Goal: Check status: Verify the current state of an ongoing process or item

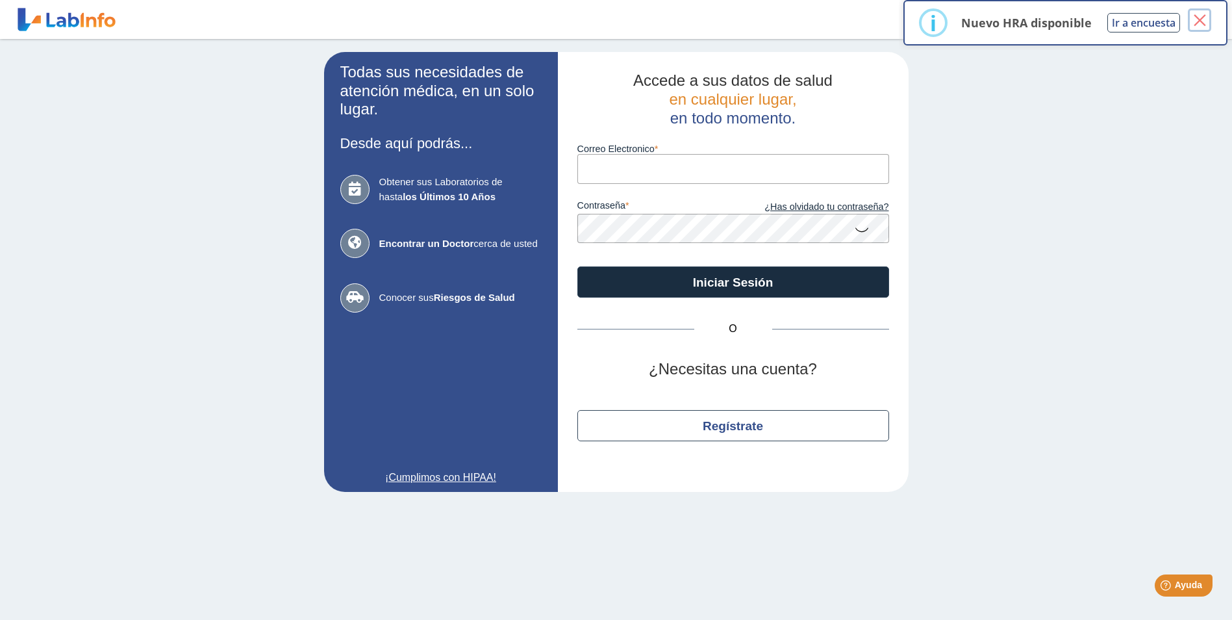
click at [1199, 19] on button "×" at bounding box center [1199, 19] width 23 height 23
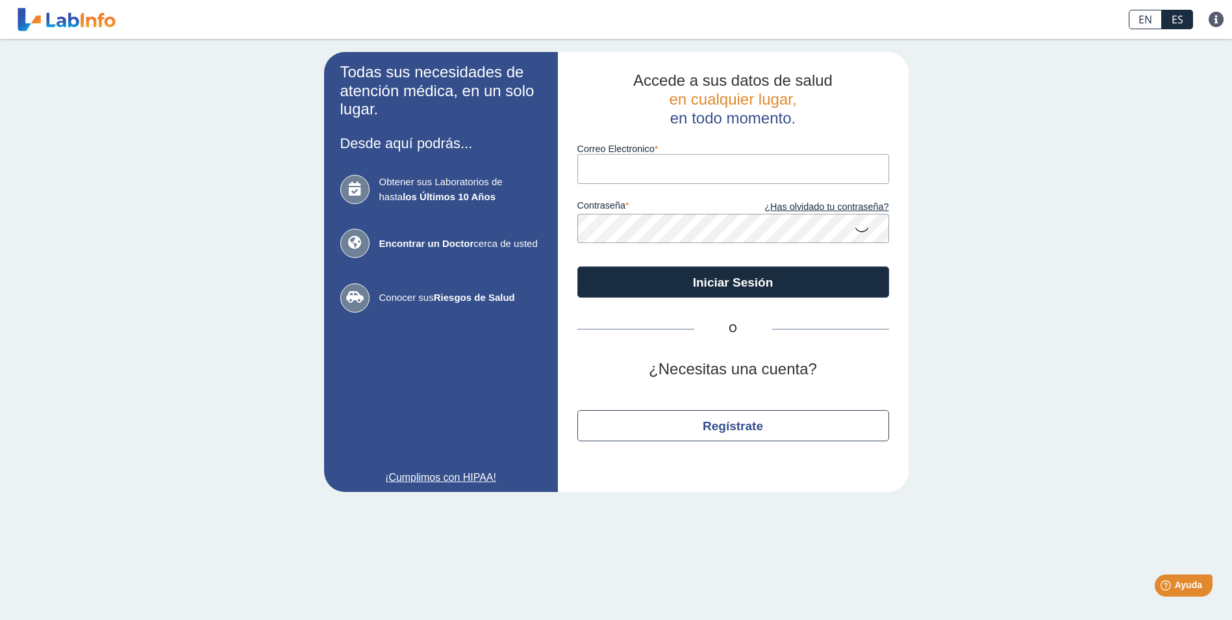
click at [644, 167] on input "Correo Electronico" at bounding box center [734, 168] width 312 height 29
type input "[PERSON_NAME][EMAIL_ADDRESS][DOMAIN_NAME]"
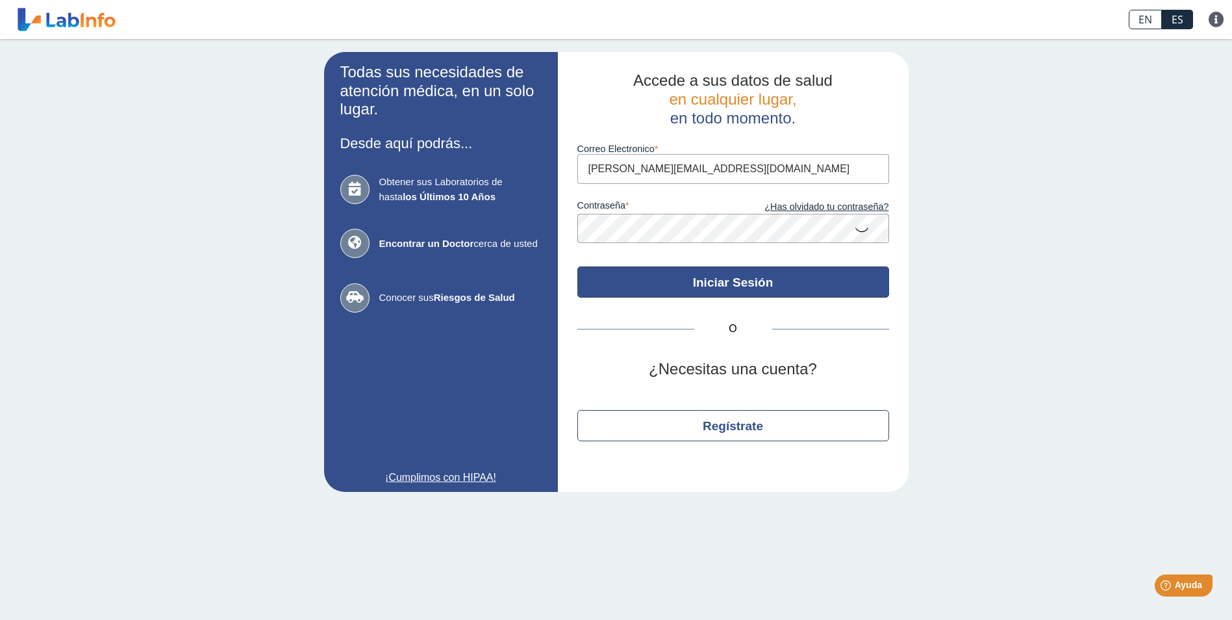
click at [731, 288] on button "Iniciar Sesión" at bounding box center [734, 281] width 312 height 31
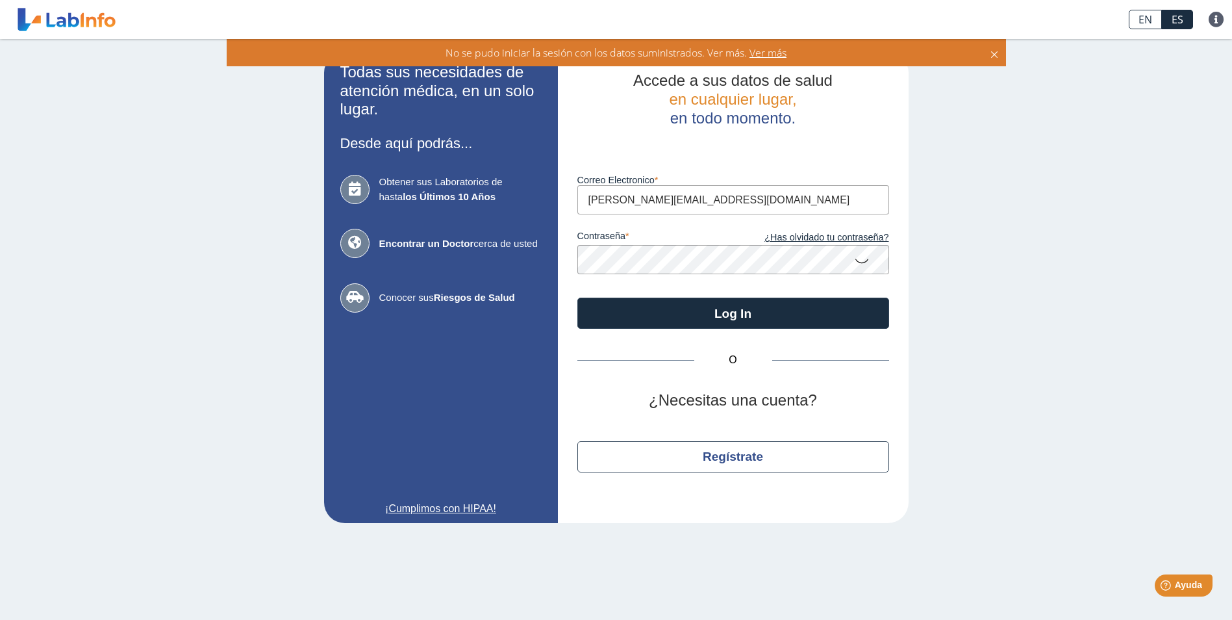
click at [865, 265] on icon at bounding box center [862, 260] width 16 height 25
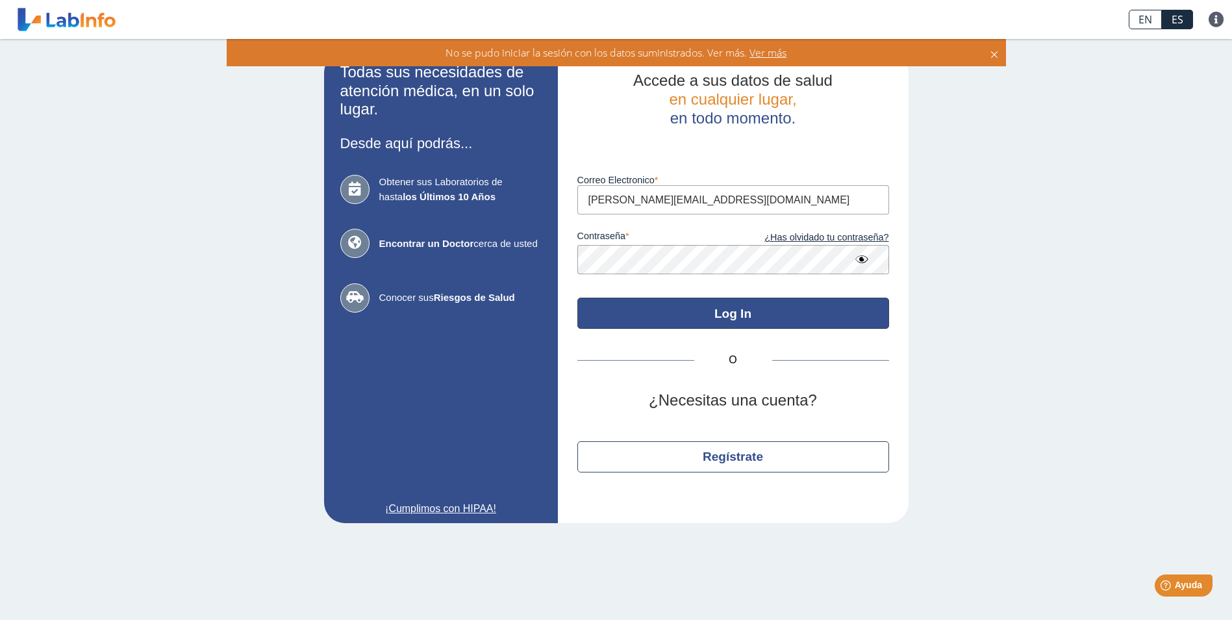
click at [728, 316] on button "Log In" at bounding box center [734, 313] width 312 height 31
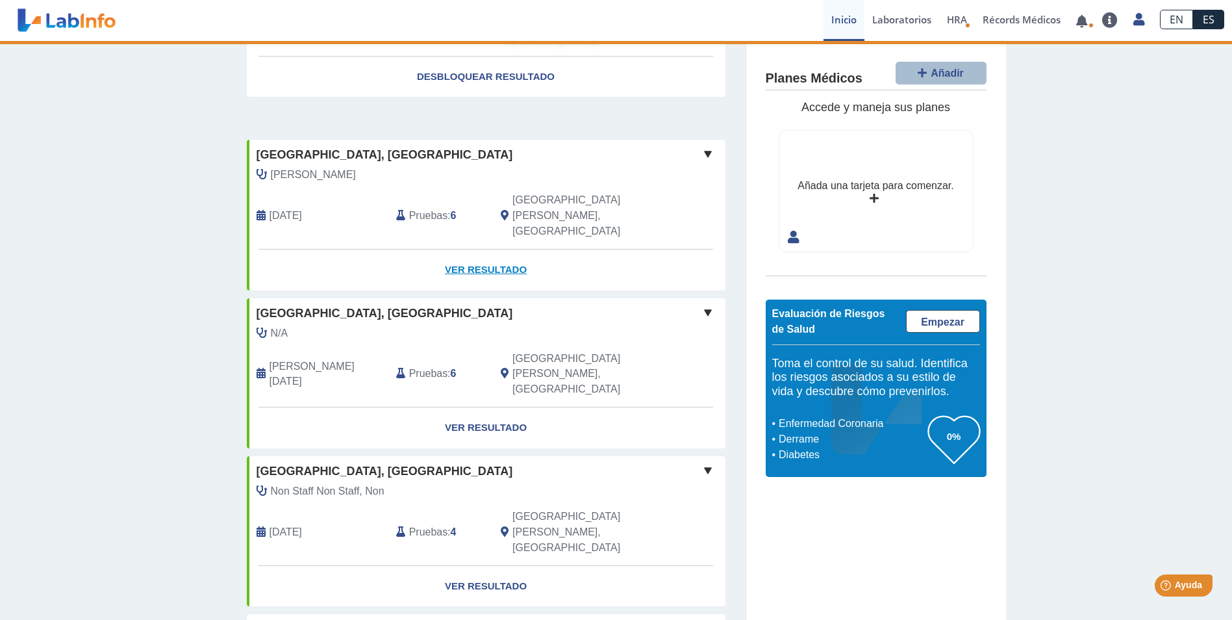
scroll to position [227, 0]
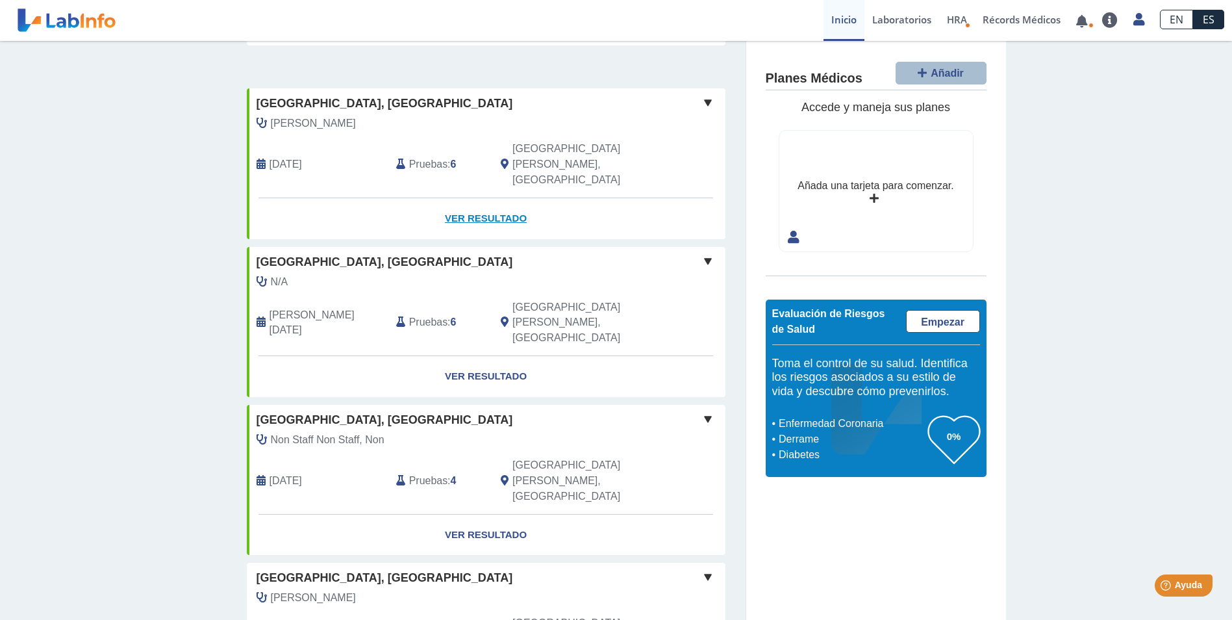
click at [485, 198] on link "Ver Resultado" at bounding box center [486, 218] width 479 height 41
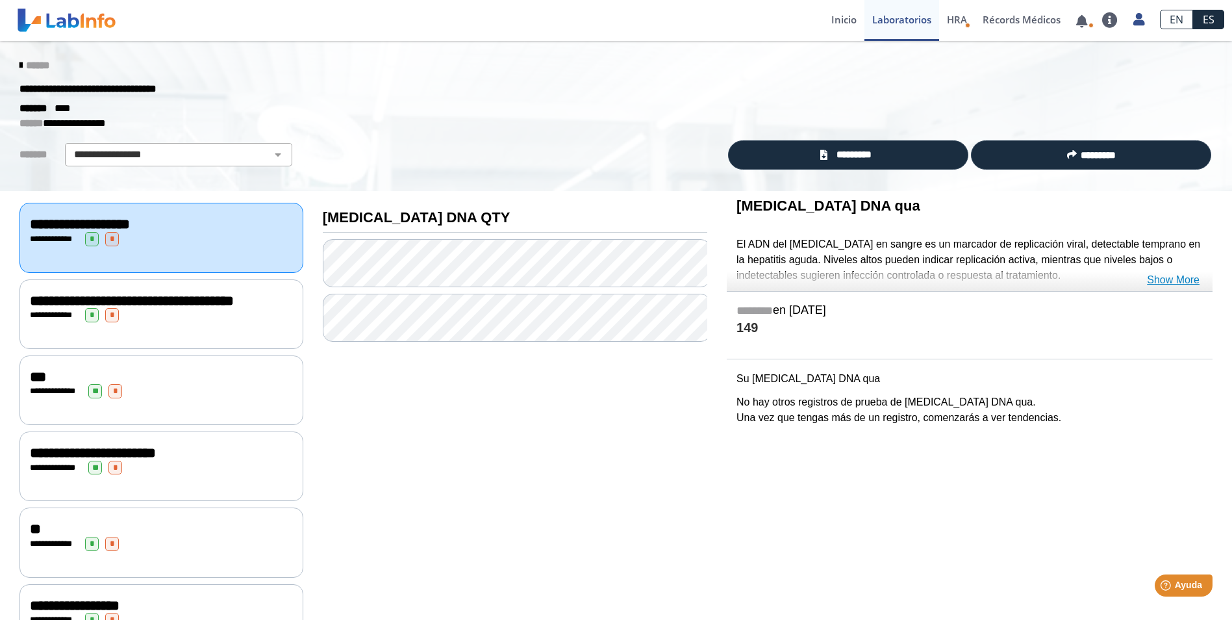
click at [1170, 279] on link "Show More" at bounding box center [1173, 280] width 53 height 16
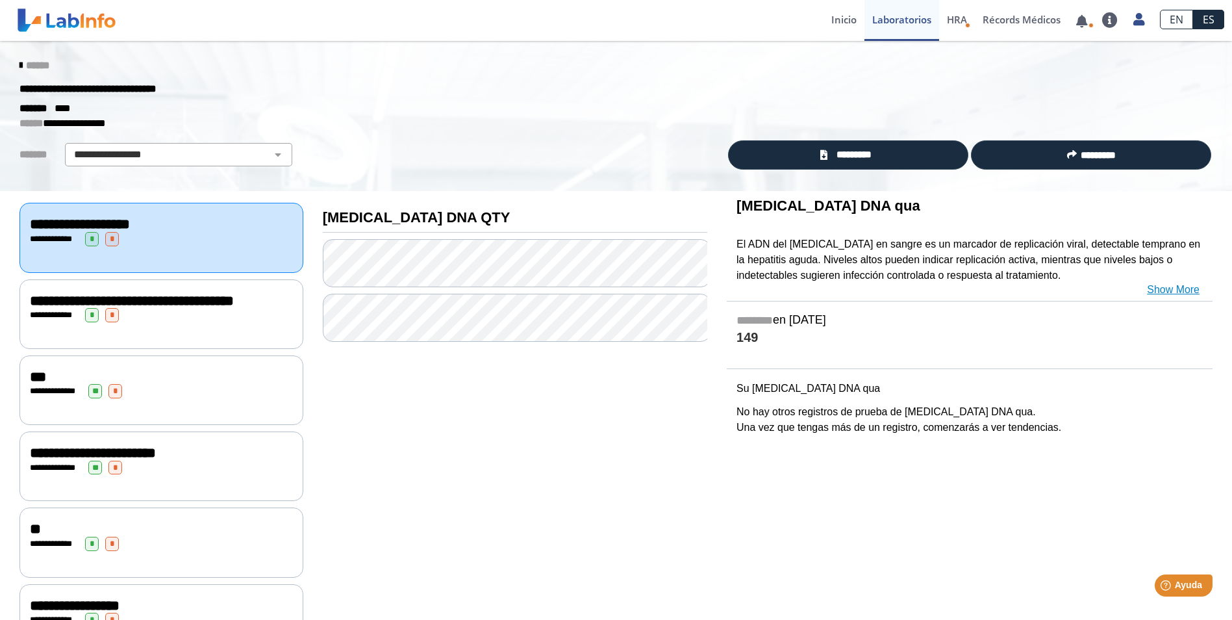
click at [1174, 288] on link "Show More" at bounding box center [1173, 290] width 53 height 16
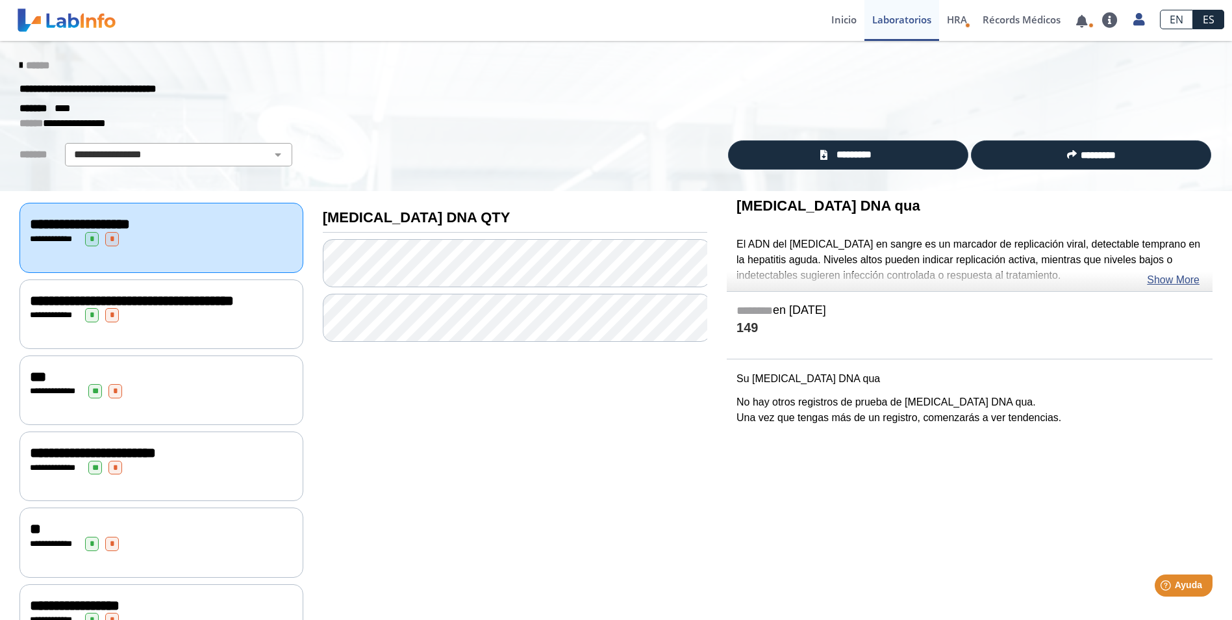
click at [141, 301] on span "**********" at bounding box center [132, 301] width 204 height 14
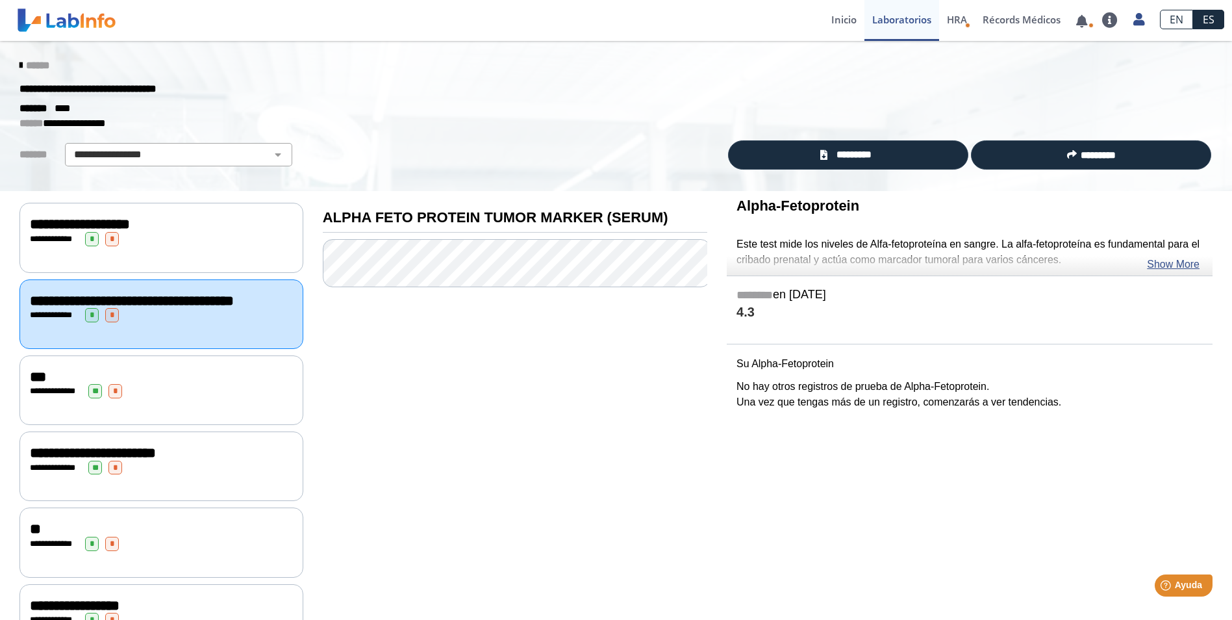
click at [130, 222] on span "**********" at bounding box center [80, 224] width 100 height 14
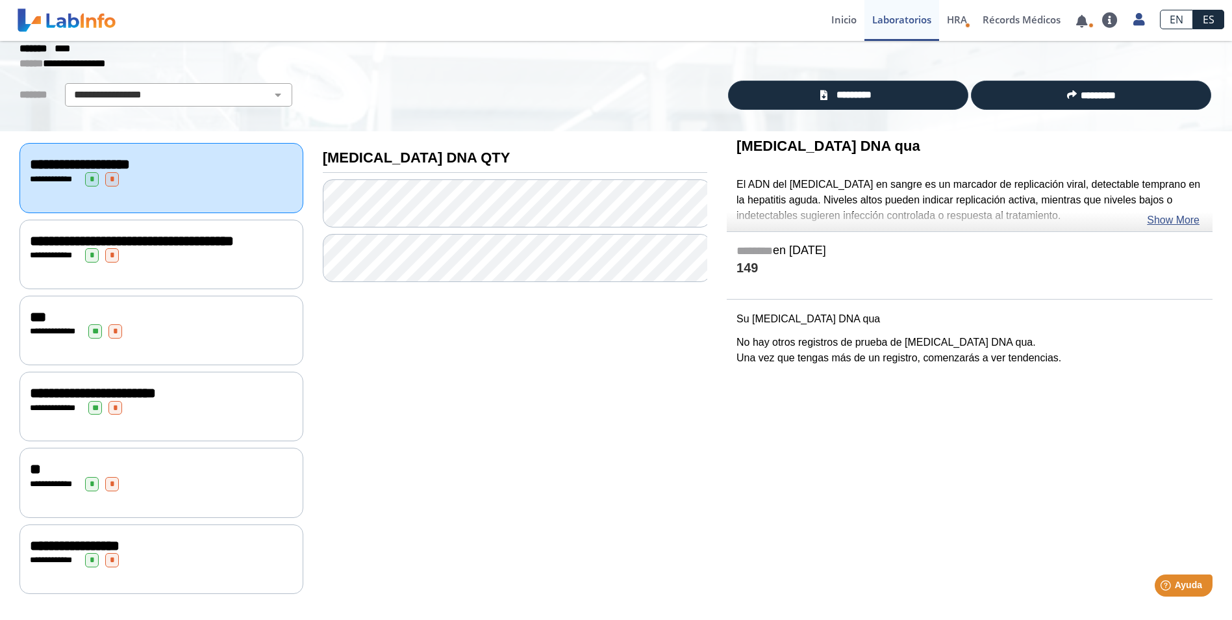
scroll to position [66, 0]
